Goal: Find specific page/section: Find specific page/section

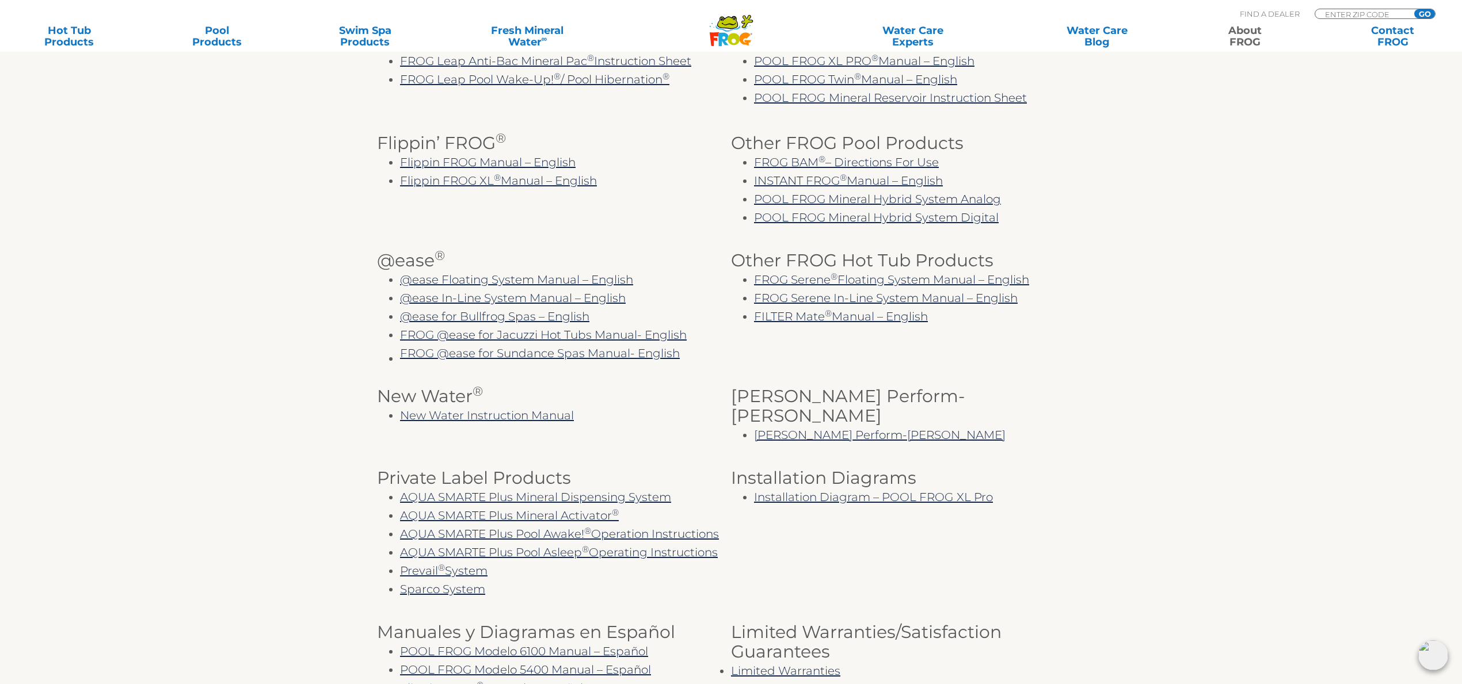
scroll to position [410, 0]
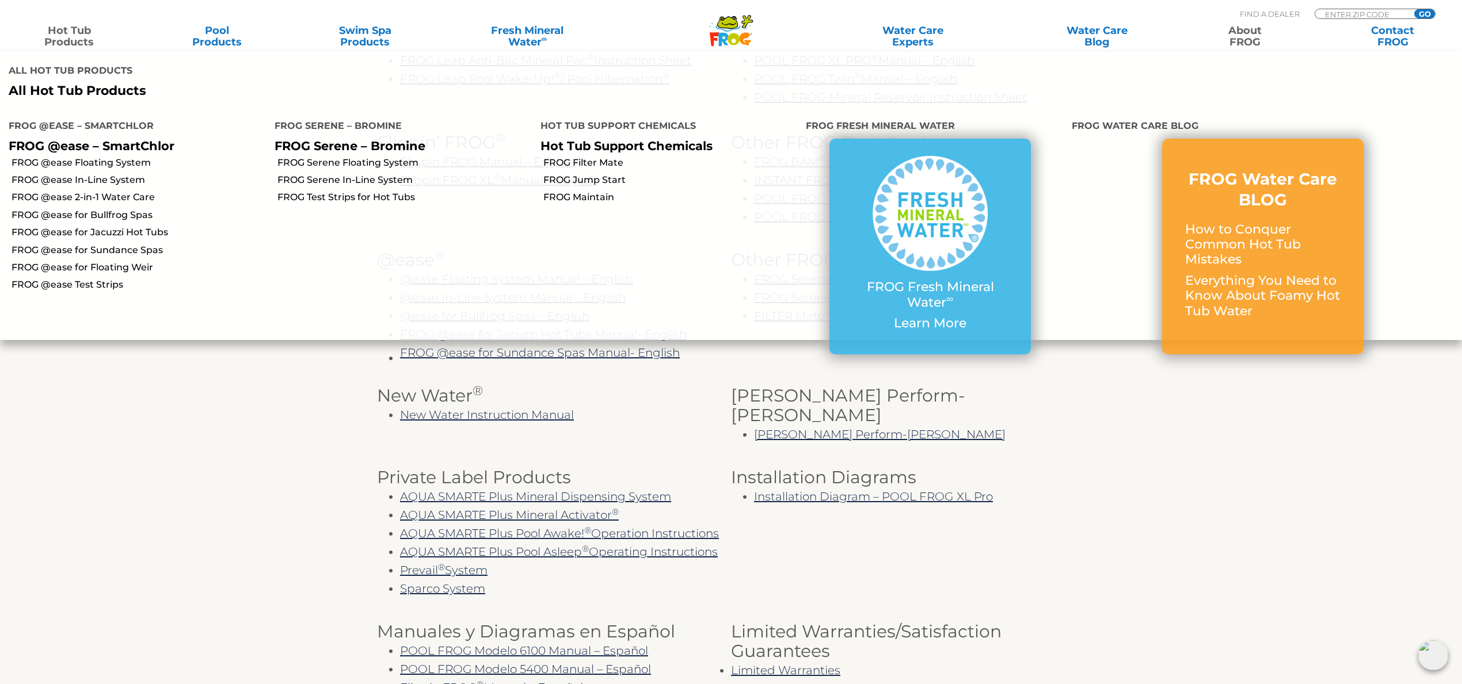
click at [74, 37] on link "Hot Tub Products" at bounding box center [69, 36] width 115 height 23
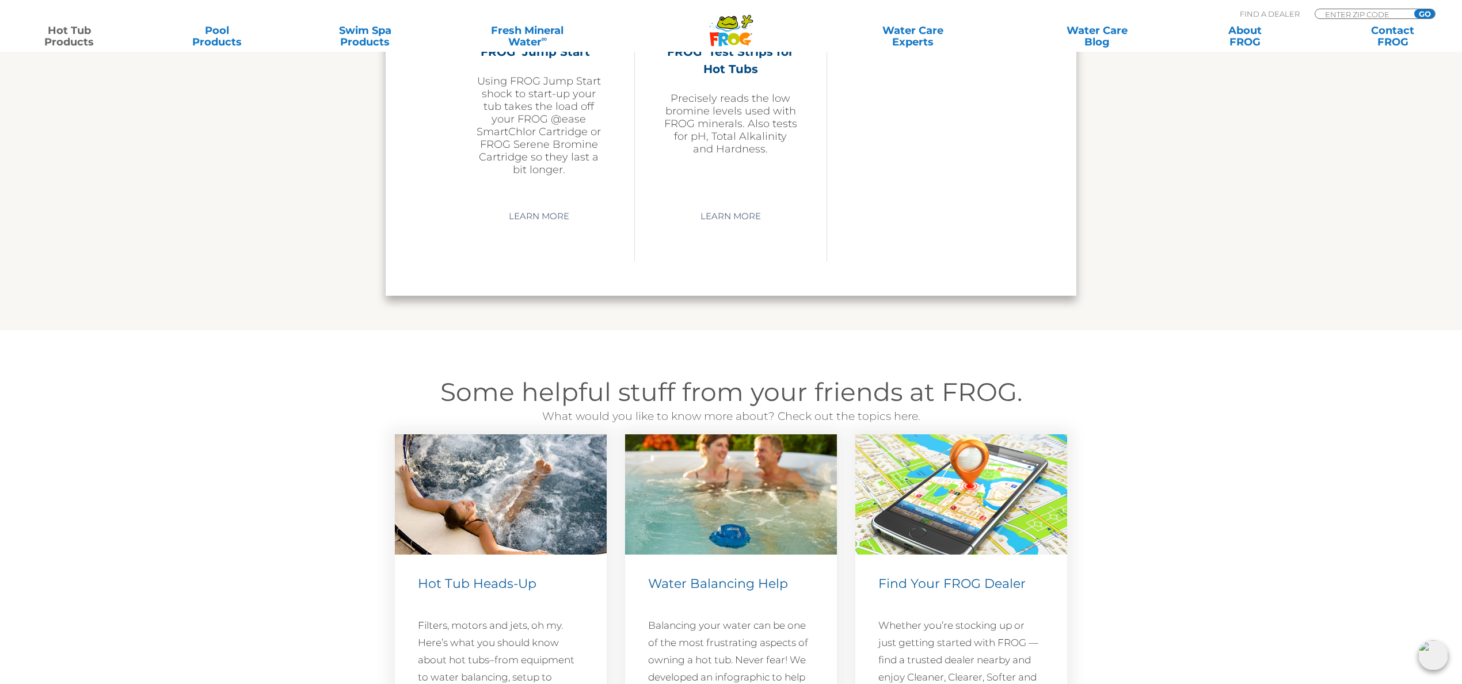
scroll to position [2993, 0]
